Goal: Find specific page/section: Find specific page/section

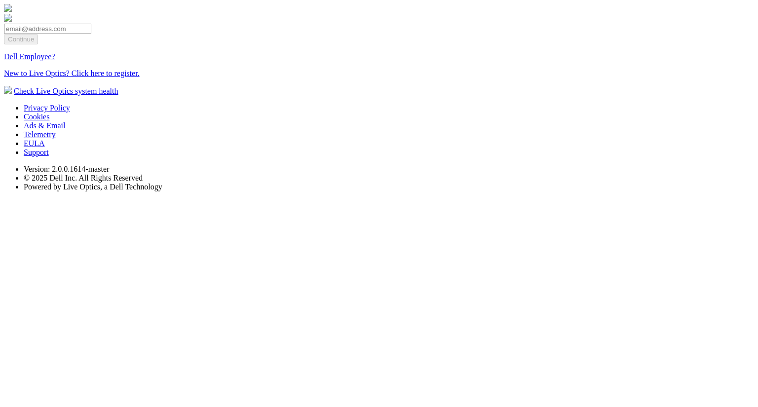
click at [55, 61] on link "Dell Employee?" at bounding box center [29, 56] width 51 height 8
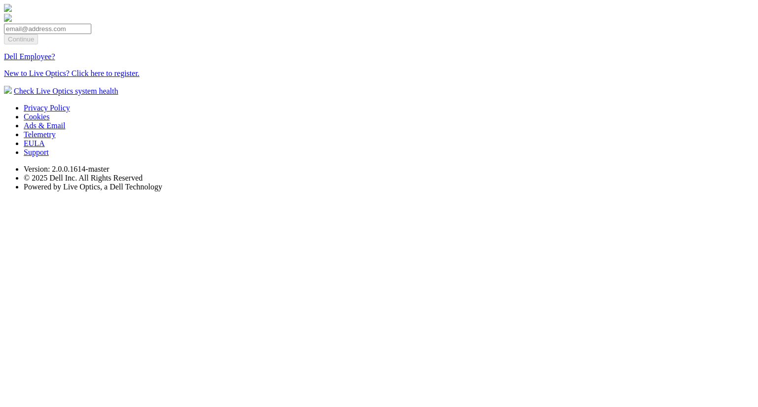
click at [55, 61] on link "Dell Employee?" at bounding box center [29, 56] width 51 height 8
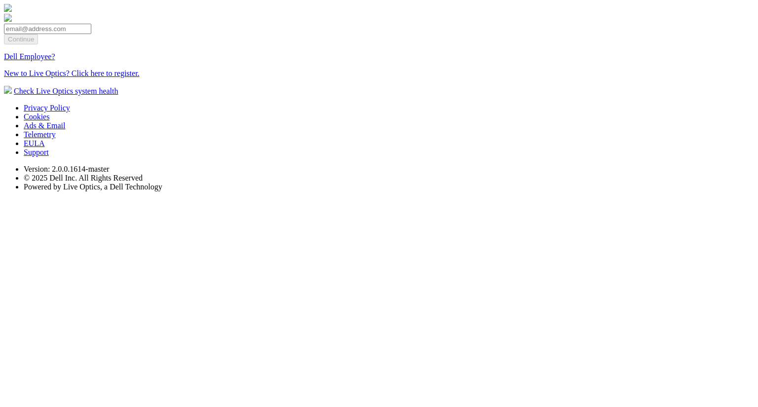
click at [55, 61] on link "Dell Employee?" at bounding box center [29, 56] width 51 height 8
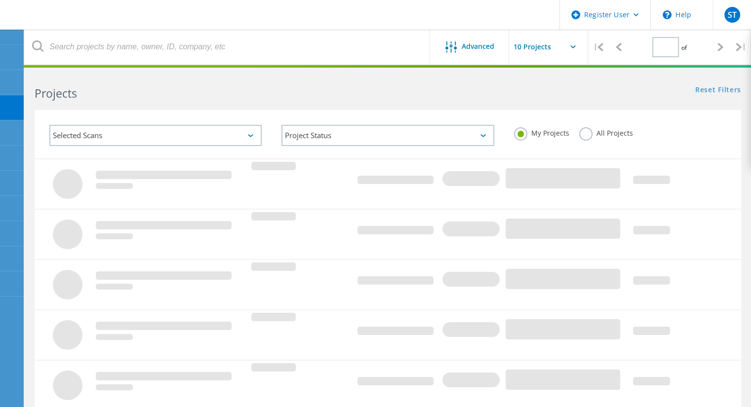
click at [585, 137] on label "All Projects" at bounding box center [606, 131] width 54 height 9
click at [0, 0] on input "All Projects" at bounding box center [0, 0] width 0 height 0
type input "1"
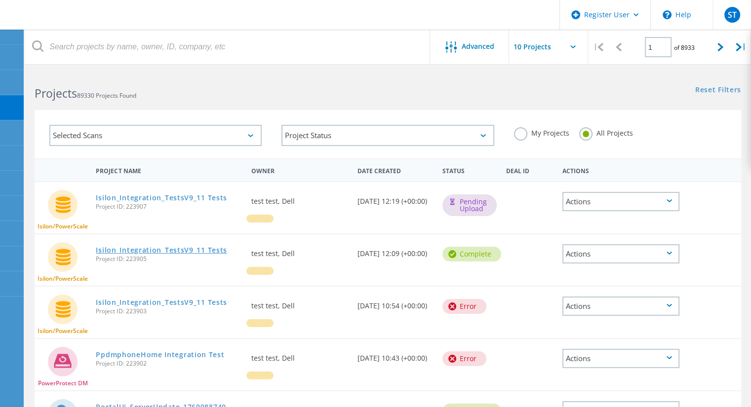
scroll to position [105, 0]
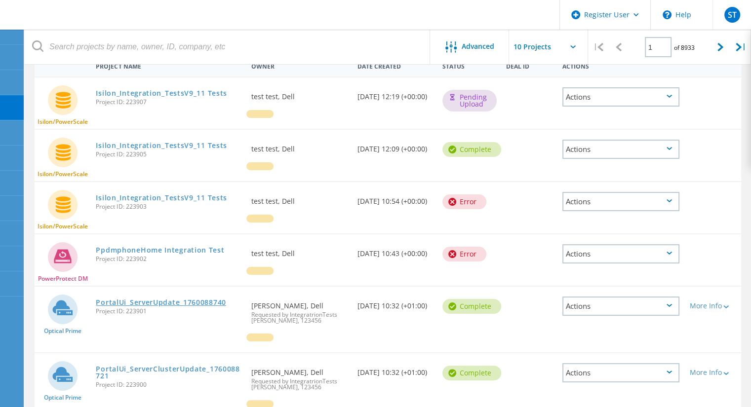
click at [163, 302] on link "PortalUi_ServerUpdate_1760088740" at bounding box center [161, 302] width 130 height 7
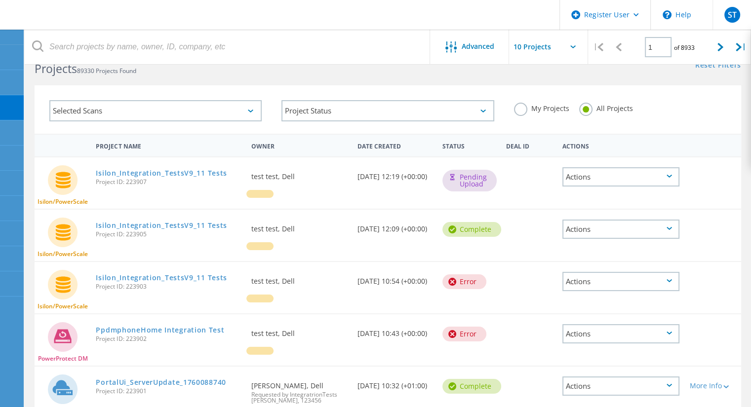
scroll to position [0, 0]
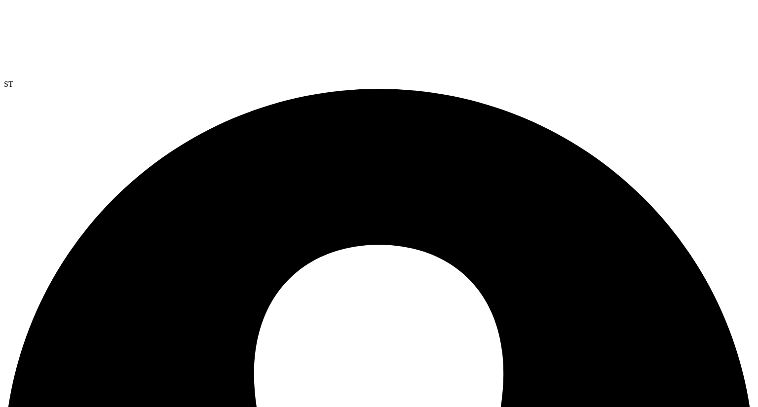
drag, startPoint x: 298, startPoint y: 29, endPoint x: 296, endPoint y: 38, distance: 9.5
